Goal: Task Accomplishment & Management: Complete application form

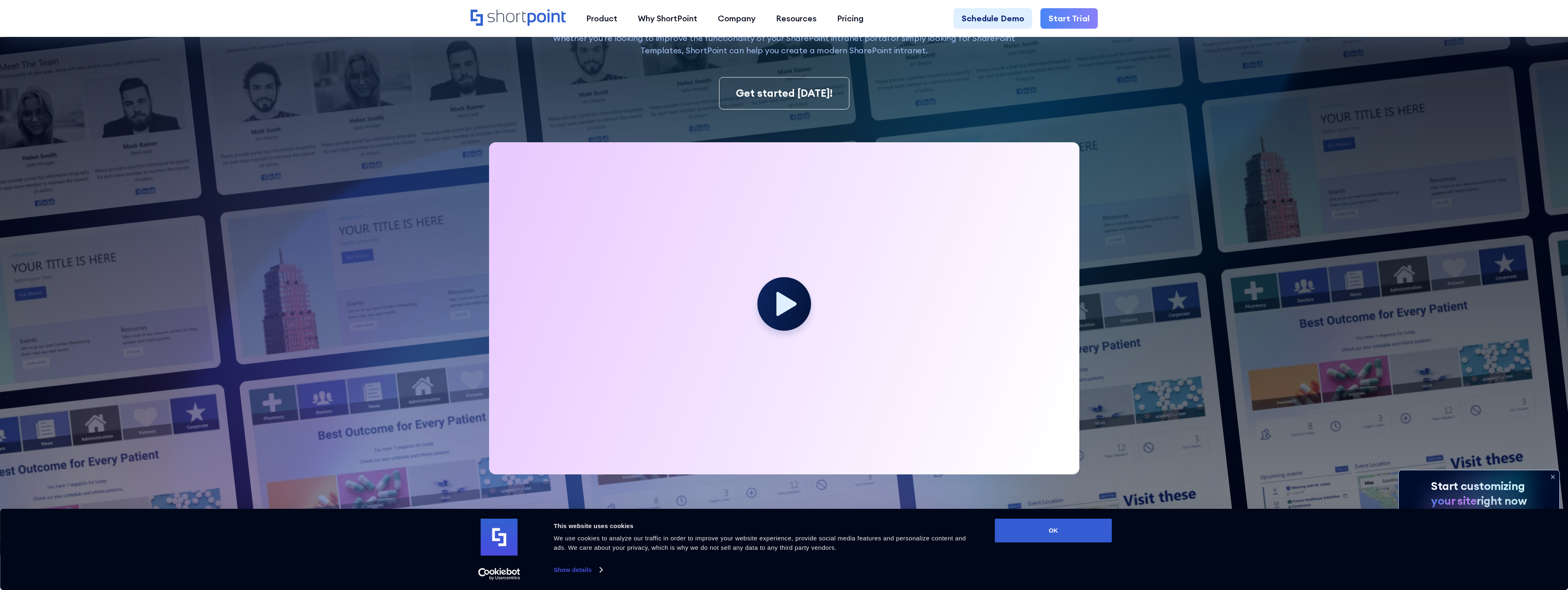
scroll to position [205, 0]
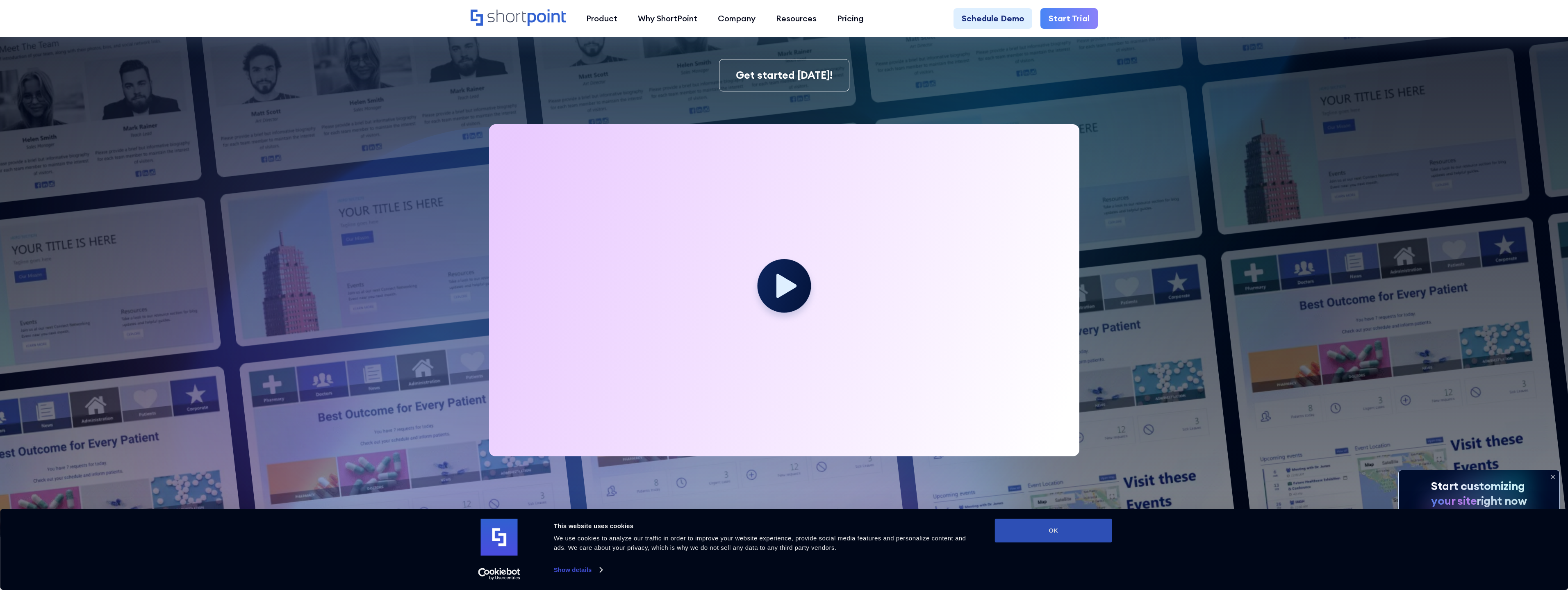
click at [1031, 536] on button "OK" at bounding box center [1054, 531] width 118 height 24
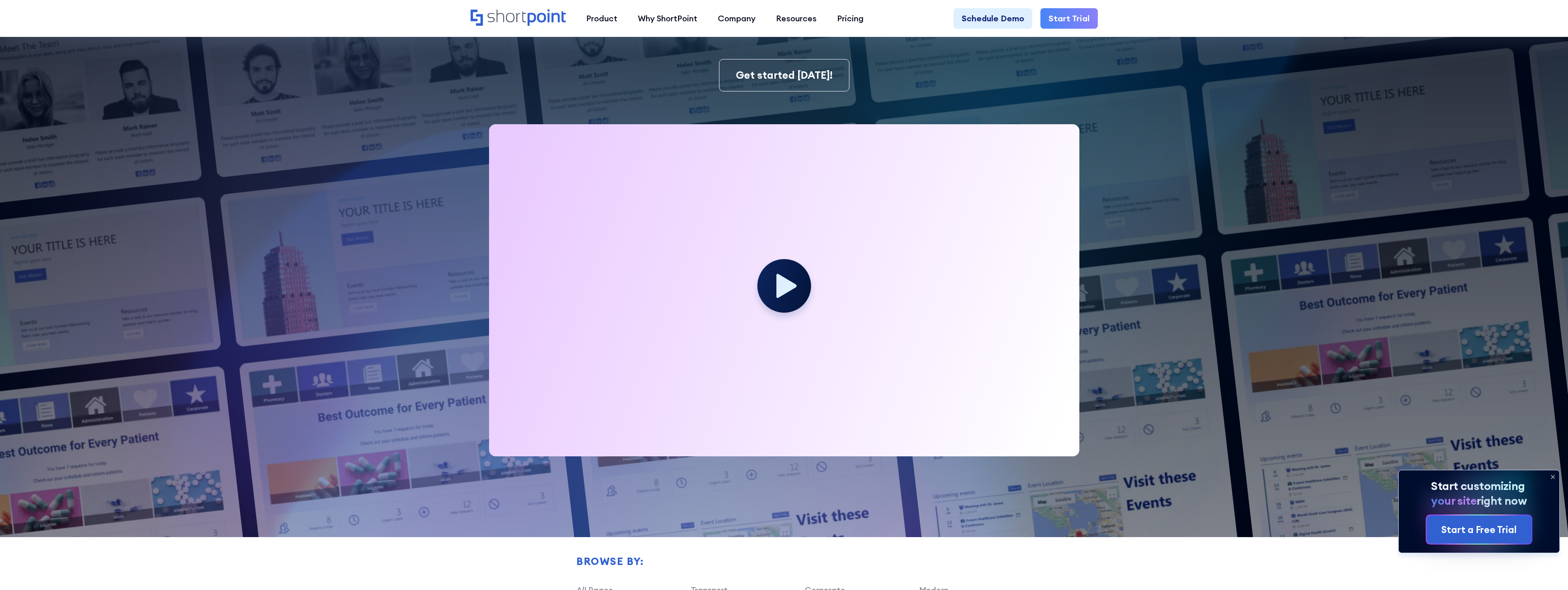
scroll to position [0, 0]
click at [1062, 17] on link "Start Trial" at bounding box center [1070, 18] width 57 height 21
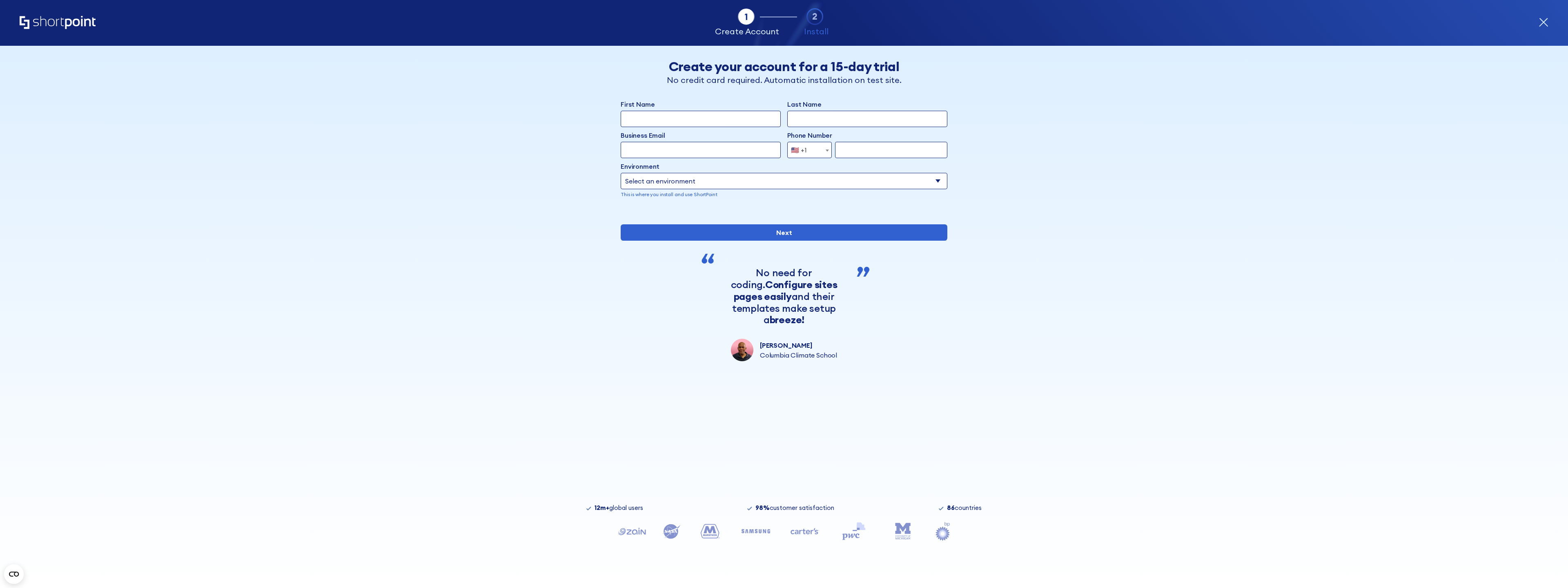
click at [659, 121] on input "First Name" at bounding box center [700, 118] width 160 height 17
type input "Saqib"
type input "Waheed"
type input "[EMAIL_ADDRESS][DOMAIN_NAME]"
select select "+1"
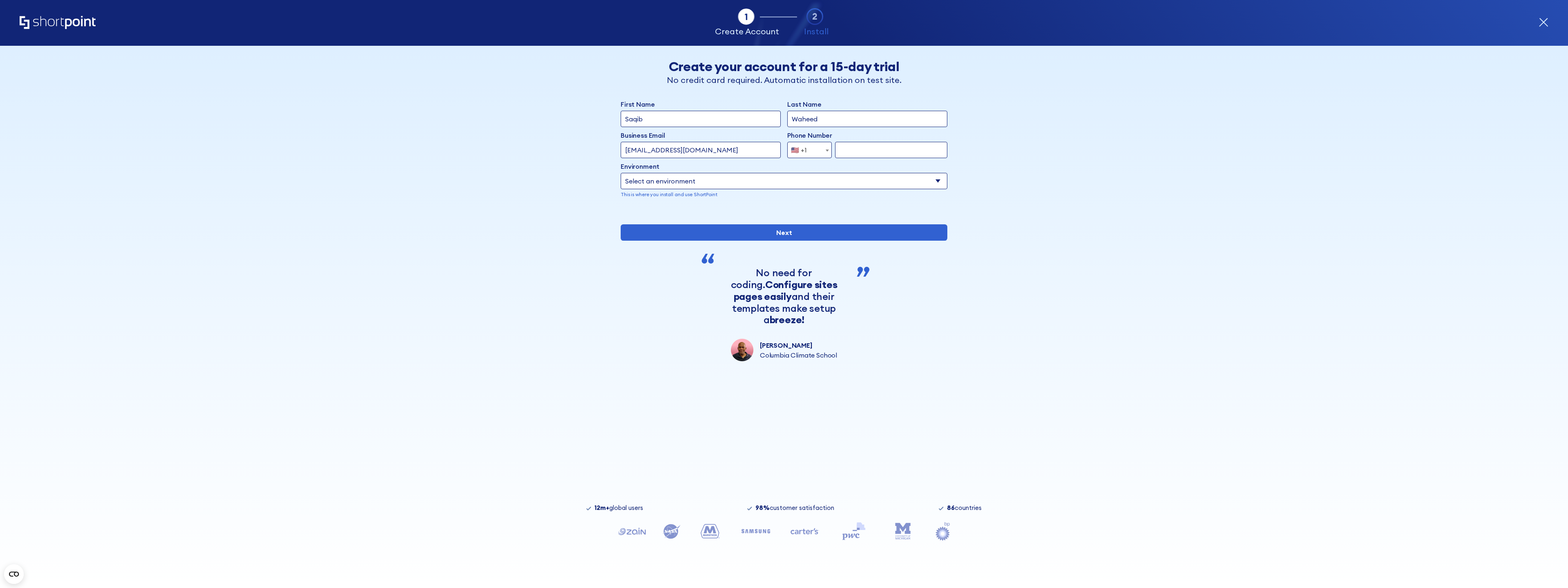
type input "8473472028"
click at [698, 187] on select "Select an environment Microsoft 365 SharePoint Online SharePoint 2019 (On-Premi…" at bounding box center [784, 180] width 327 height 17
select select "SharePoint Online"
click at [620, 172] on select "Select an environment Microsoft 365 SharePoint Online SharePoint 2019 (On-Premi…" at bounding box center [784, 180] width 327 height 17
click at [712, 240] on input "Next" at bounding box center [784, 232] width 327 height 17
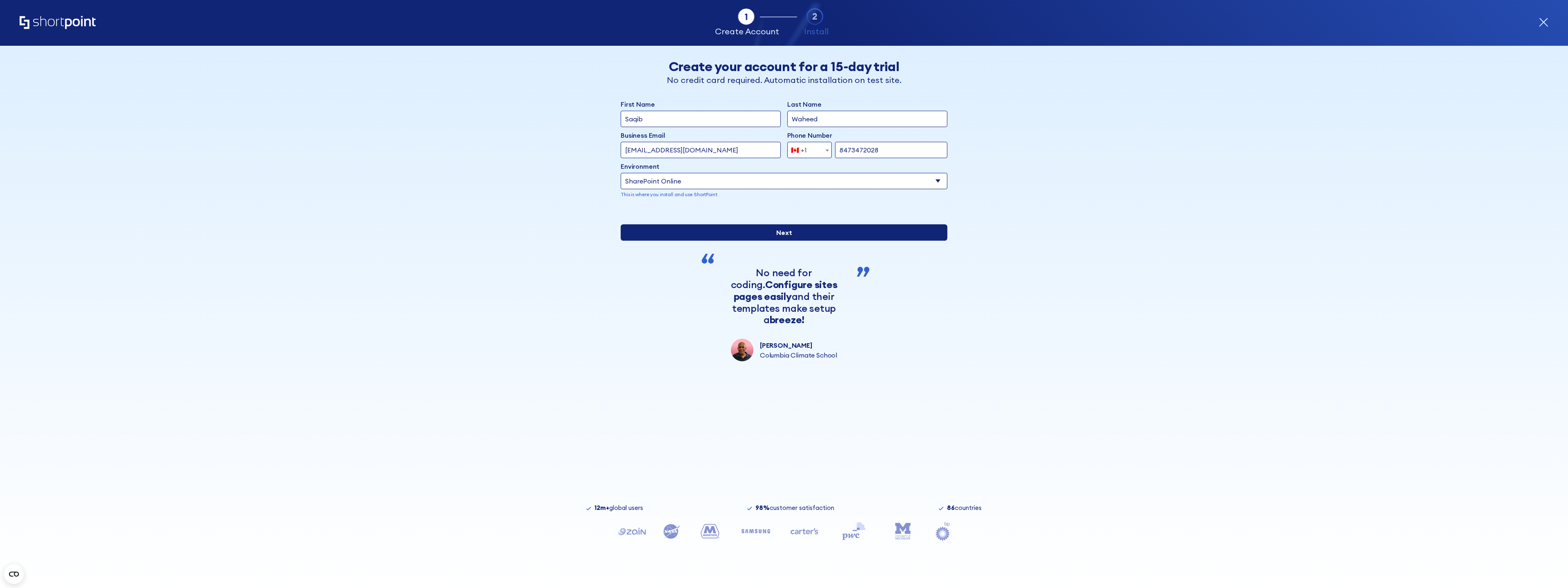
click at [722, 240] on input "Next" at bounding box center [784, 232] width 327 height 17
click at [776, 208] on div "First Name [PERSON_NAME] Last Name [PERSON_NAME] Business Email Invalid Email A…" at bounding box center [784, 156] width 327 height 112
click at [823, 150] on span "form" at bounding box center [827, 150] width 8 height 17
click at [730, 147] on input "[EMAIL_ADDRESS][DOMAIN_NAME]" at bounding box center [700, 150] width 160 height 17
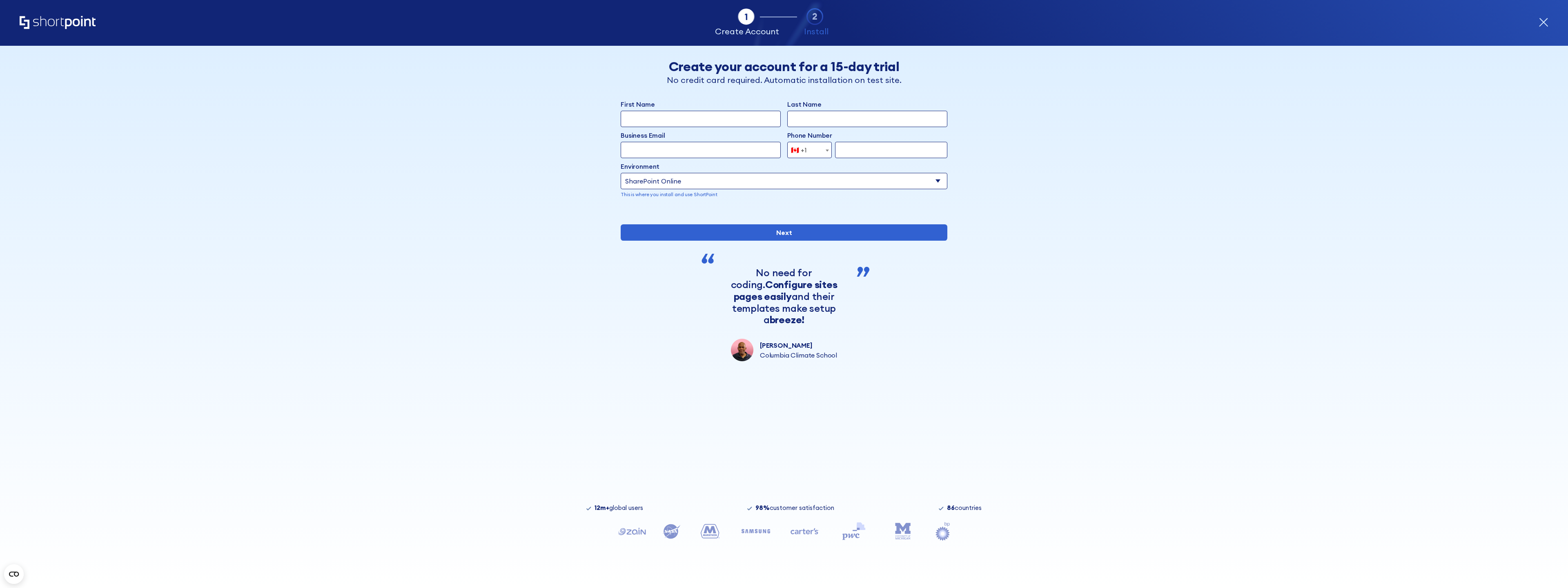
click at [681, 120] on input "First Name" at bounding box center [700, 118] width 160 height 17
type input "Saqib"
type input "Waheed"
type input "[EMAIL_ADDRESS][DOMAIN_NAME]"
type input "8473472028"
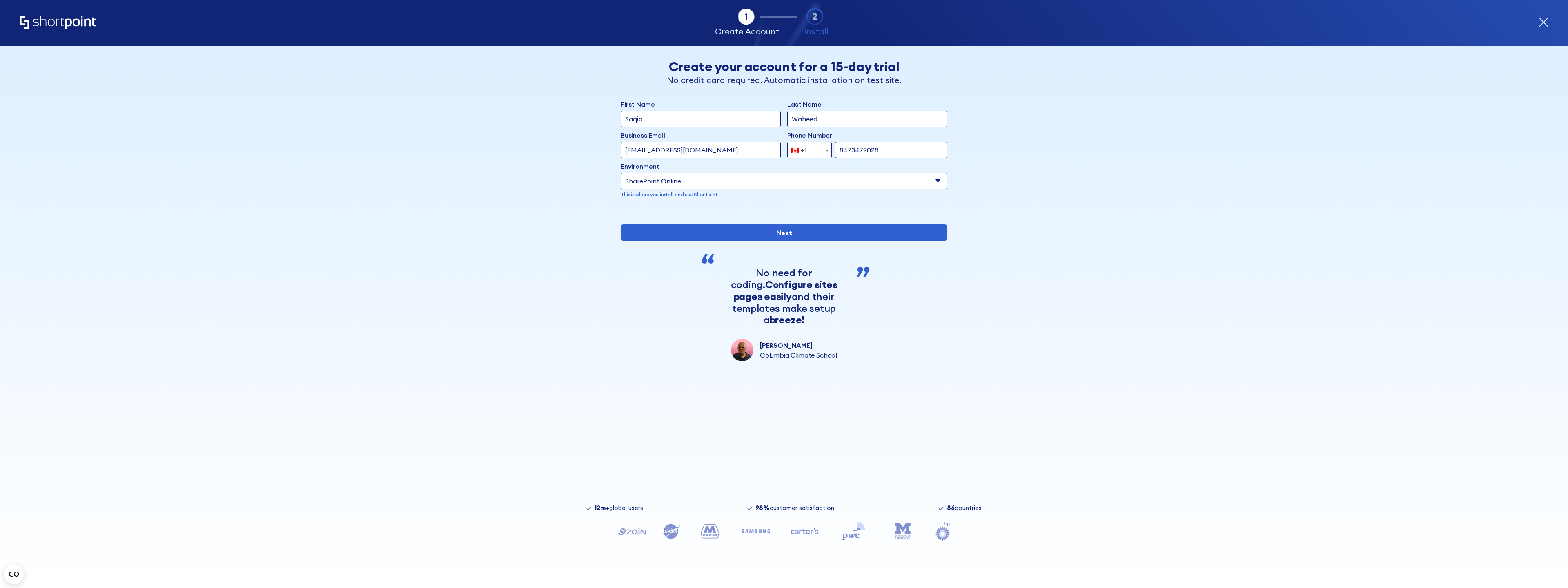
drag, startPoint x: 713, startPoint y: 153, endPoint x: 593, endPoint y: 149, distance: 120.1
click at [593, 149] on div "Back Back Create your account for a 15-day trial No credit card required. Autom…" at bounding box center [784, 203] width 500 height 315
click at [740, 240] on input "Next" at bounding box center [784, 232] width 327 height 17
click at [801, 211] on div "form" at bounding box center [784, 211] width 327 height 0
